Goal: Task Accomplishment & Management: Manage account settings

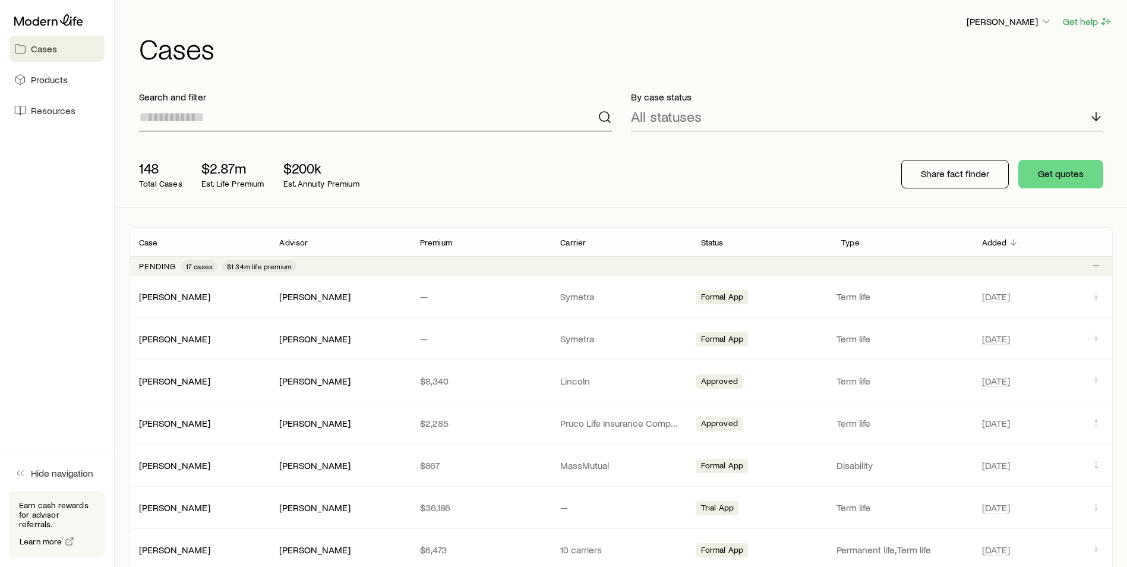
click at [337, 121] on input at bounding box center [375, 117] width 473 height 29
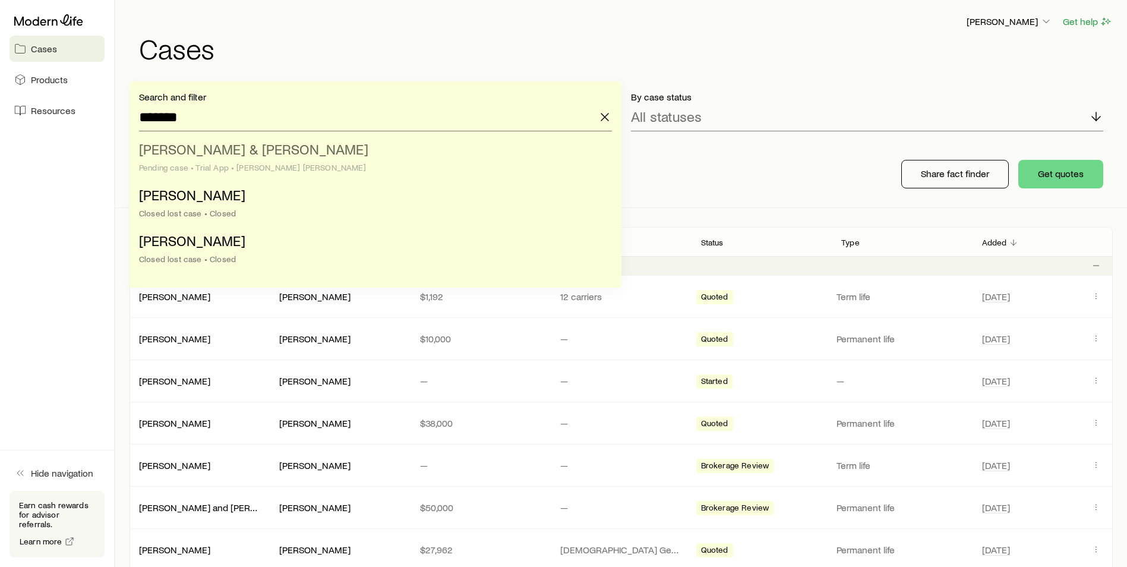
click at [263, 155] on span "[PERSON_NAME] & [PERSON_NAME]" at bounding box center [253, 148] width 229 height 17
type input "**********"
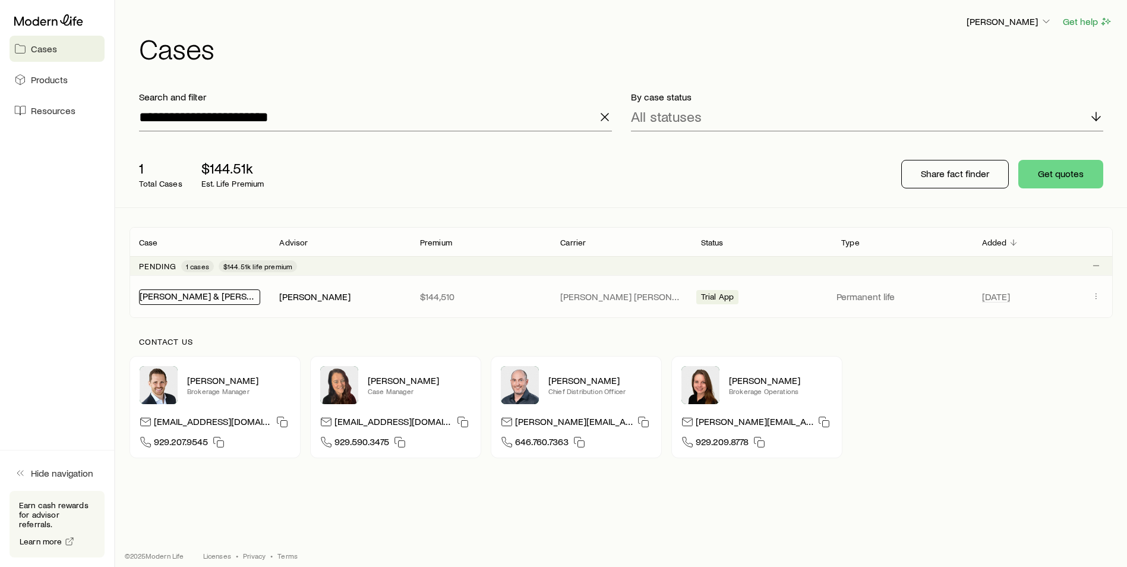
click at [205, 293] on link "[PERSON_NAME] & [PERSON_NAME]" at bounding box center [216, 295] width 153 height 11
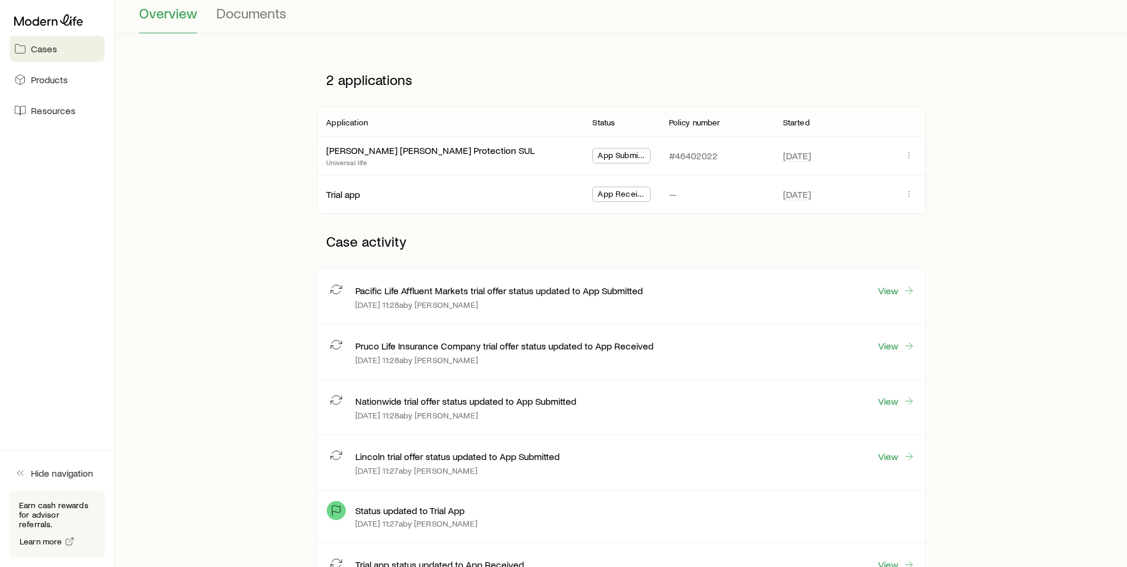
scroll to position [178, 0]
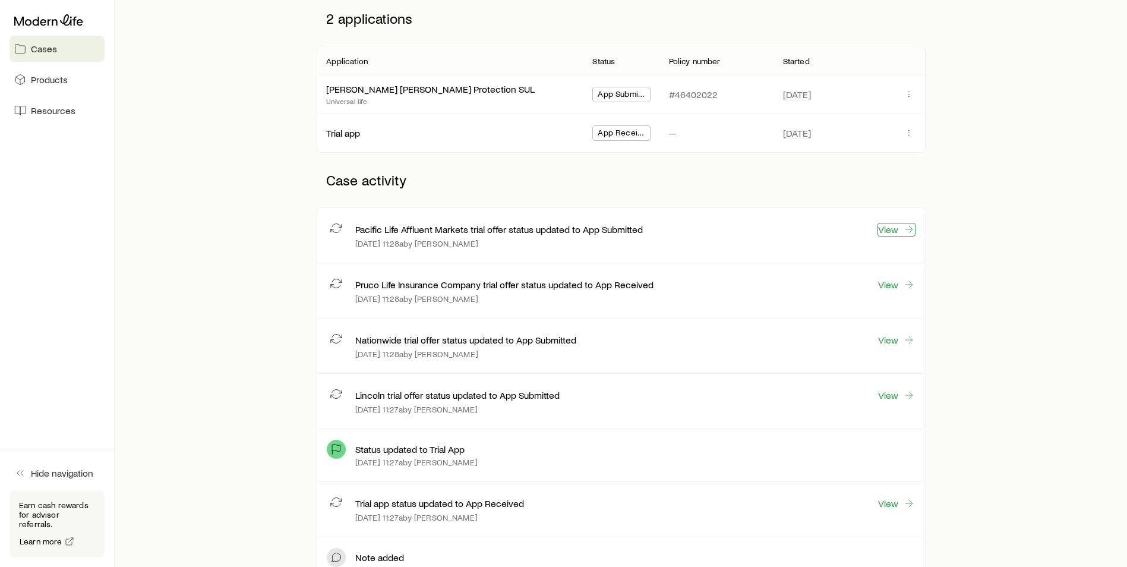
click at [879, 230] on link "View" at bounding box center [897, 230] width 38 height 14
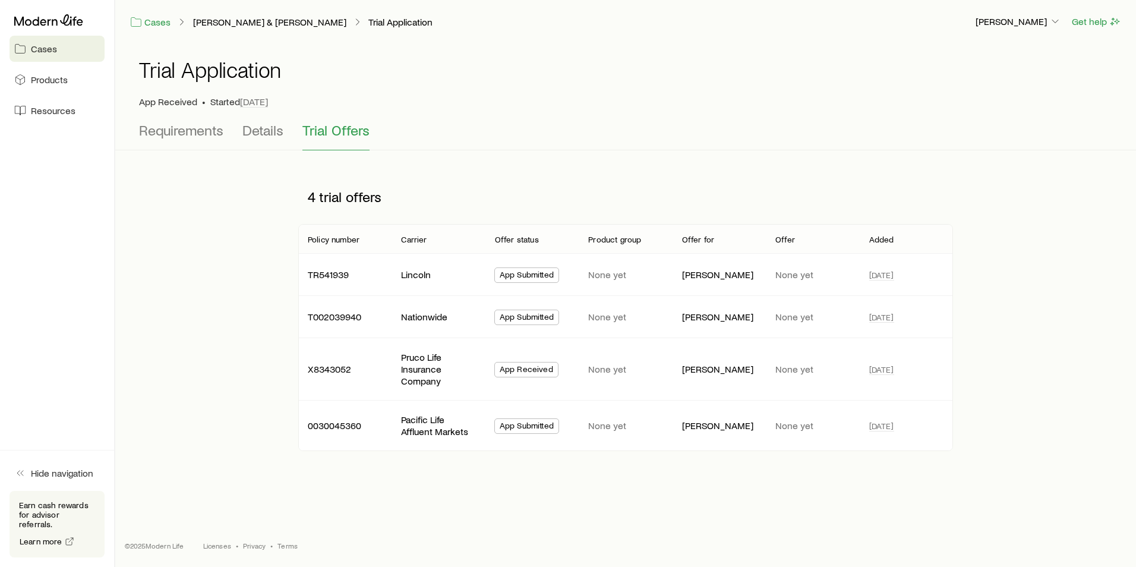
click at [239, 127] on div "Requirements Details Trial Offers" at bounding box center [625, 136] width 973 height 29
click at [248, 131] on span "Details" at bounding box center [262, 130] width 41 height 17
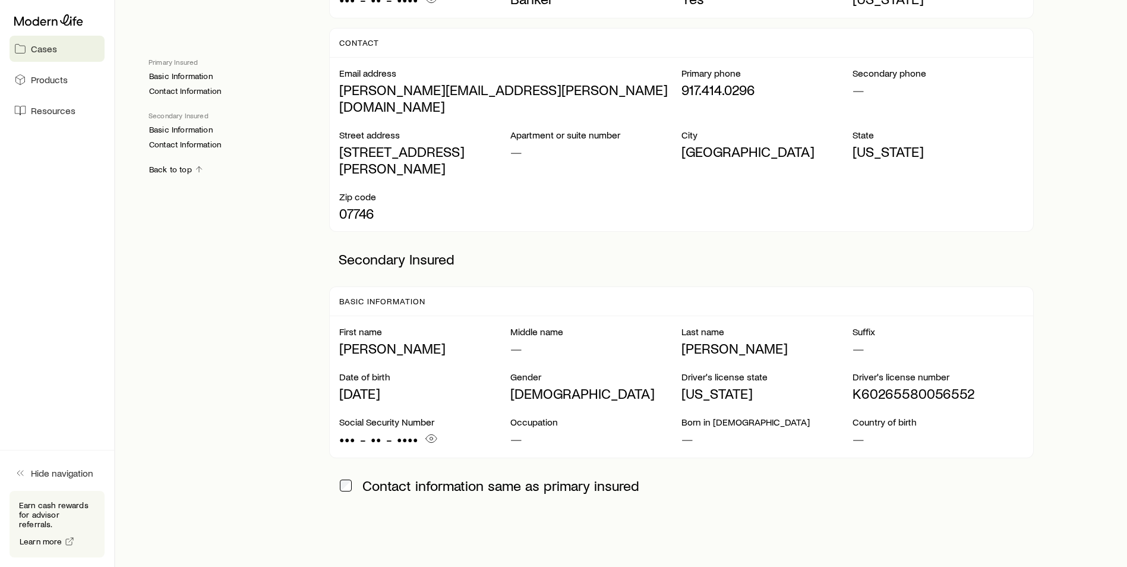
scroll to position [458, 0]
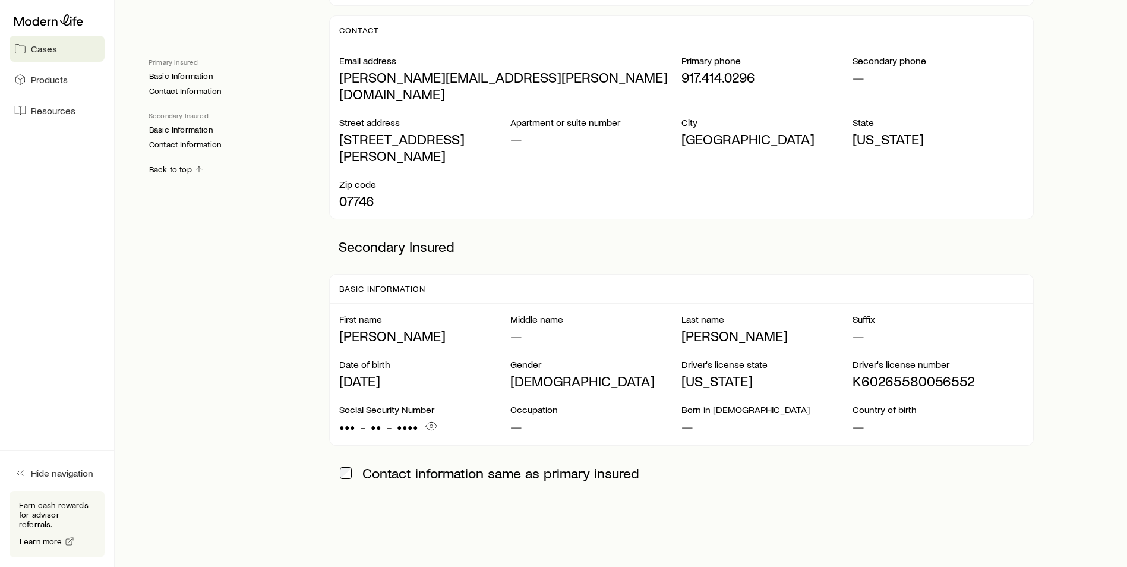
click at [418, 465] on span "Contact information same as primary insured" at bounding box center [501, 473] width 277 height 17
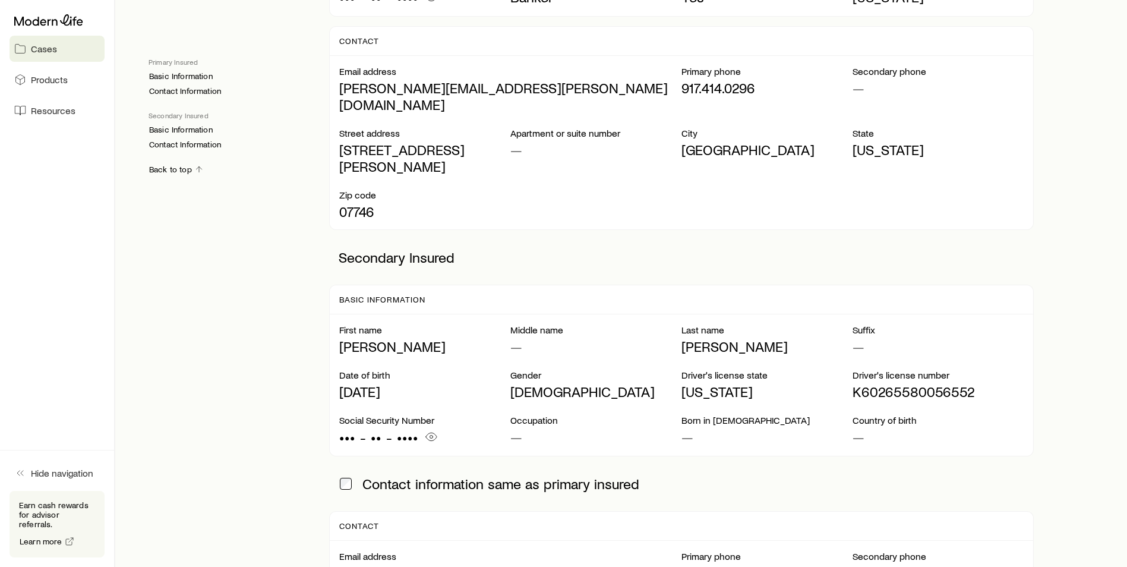
scroll to position [448, 0]
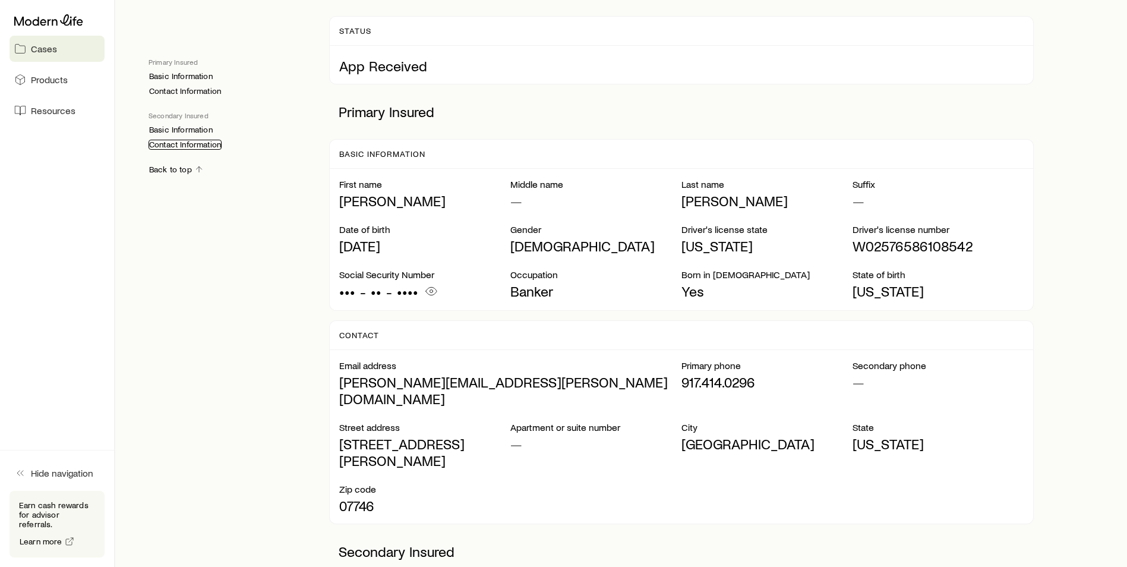
click at [211, 148] on link "Contact Information" at bounding box center [185, 145] width 73 height 10
